Goal: Find contact information: Find contact information

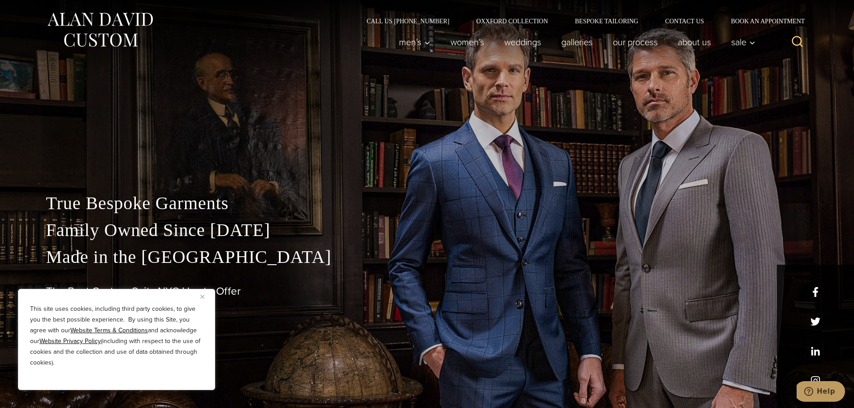
click at [200, 296] on div "This site uses cookies, including third party cookies, to give you the best pos…" at bounding box center [116, 339] width 197 height 101
click at [205, 297] on button "Close" at bounding box center [205, 296] width 11 height 11
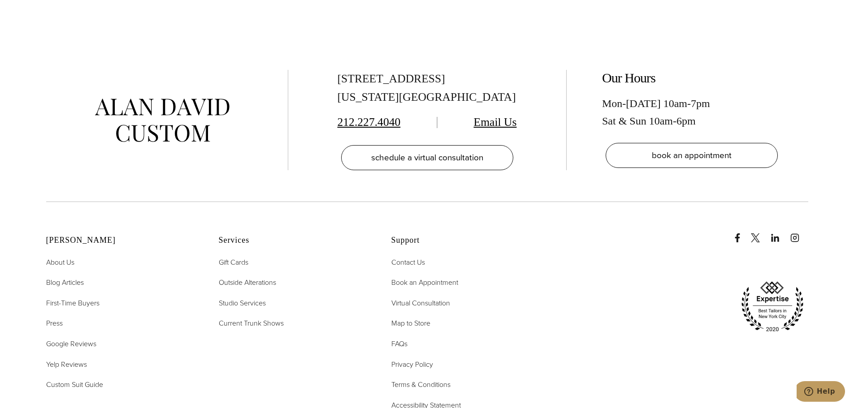
scroll to position [4484, 0]
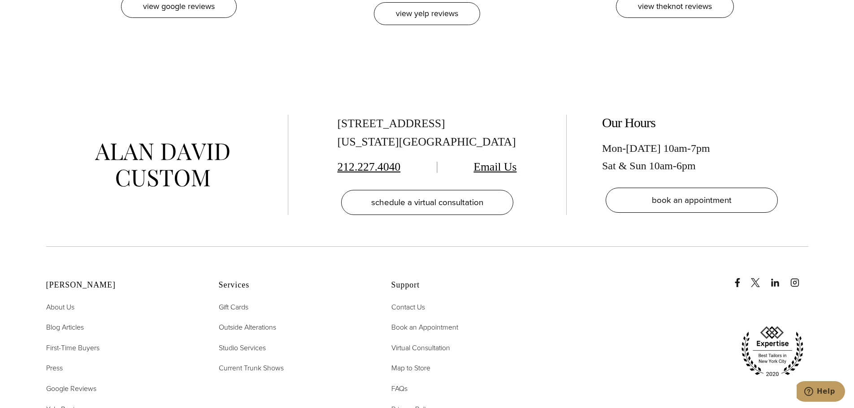
click at [508, 161] on link "Email Us" at bounding box center [495, 167] width 43 height 13
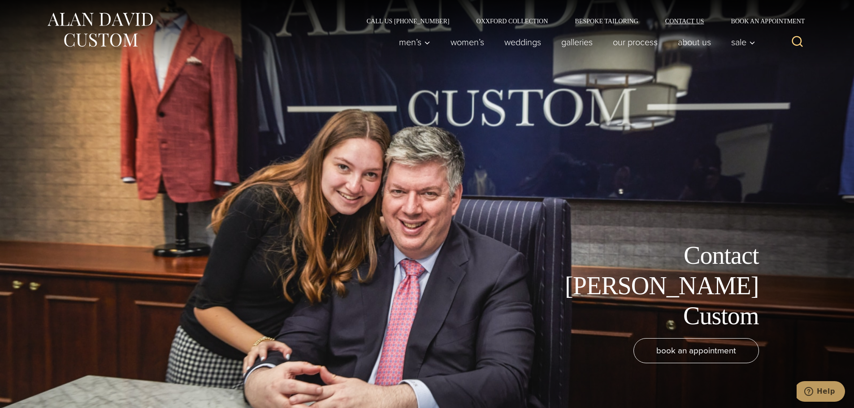
click at [682, 18] on link "Contact Us" at bounding box center [685, 21] width 66 height 6
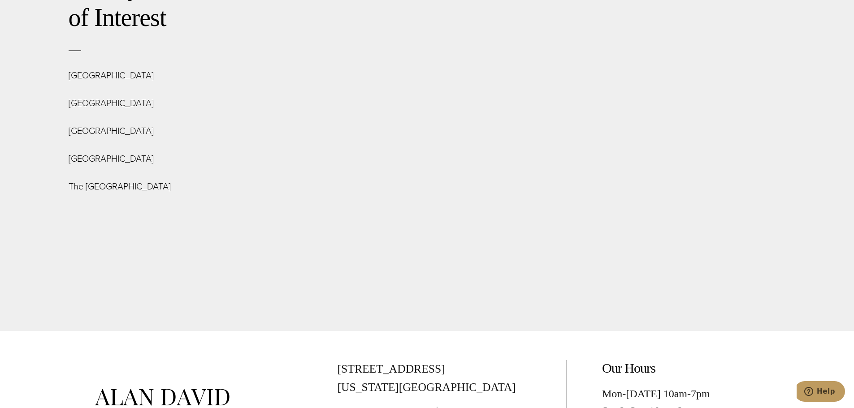
scroll to position [3228, 0]
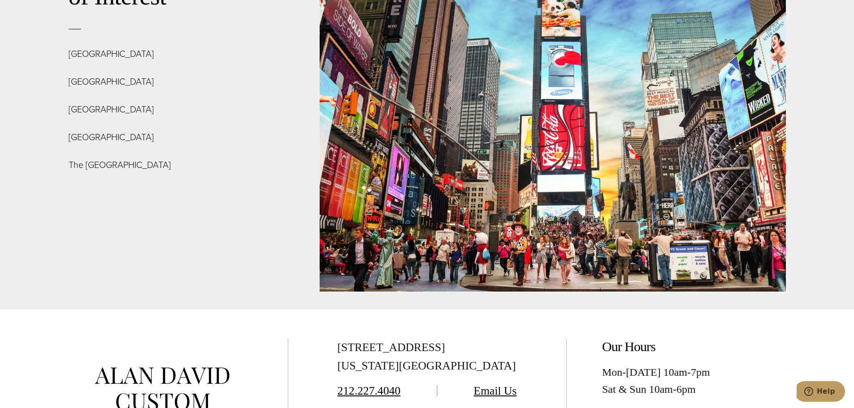
click at [488, 385] on link "Email Us" at bounding box center [495, 391] width 43 height 13
